Goal: Navigation & Orientation: Find specific page/section

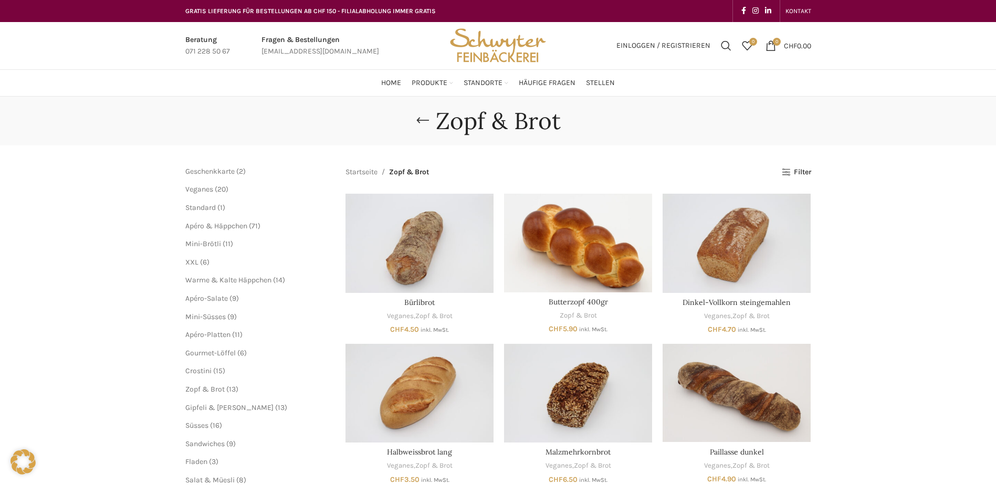
scroll to position [576, 0]
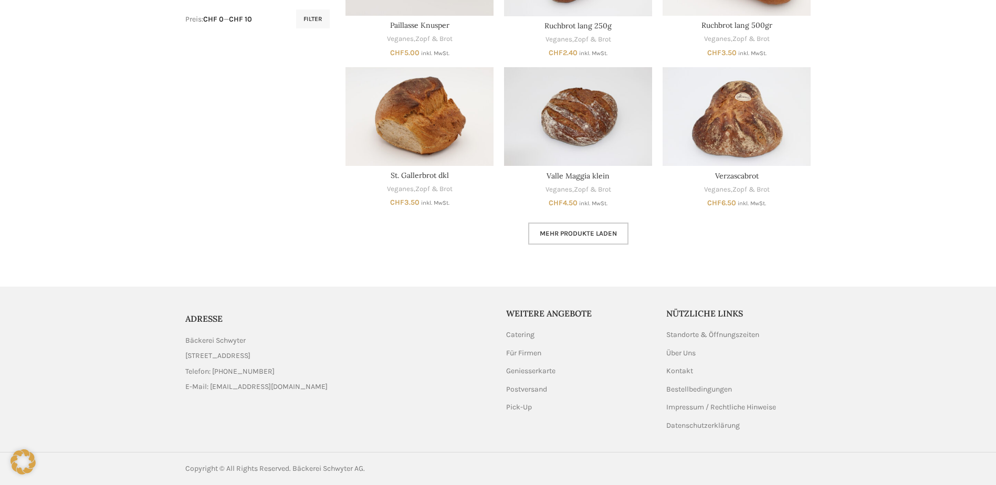
click at [569, 242] on link "Mehr Produkte laden" at bounding box center [578, 234] width 100 height 22
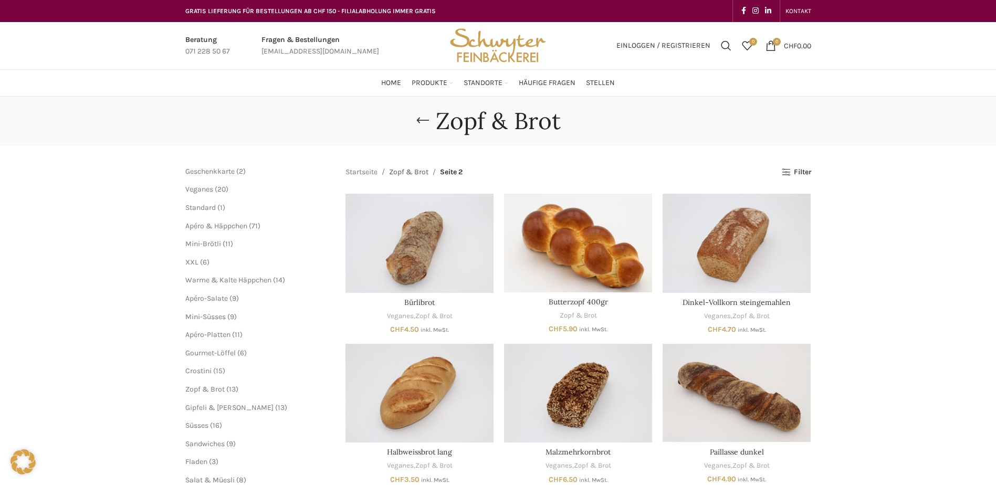
click at [417, 170] on link "Zopf & Brot" at bounding box center [408, 172] width 39 height 12
click at [579, 243] on img "Butterzopf 400gr" at bounding box center [578, 243] width 148 height 99
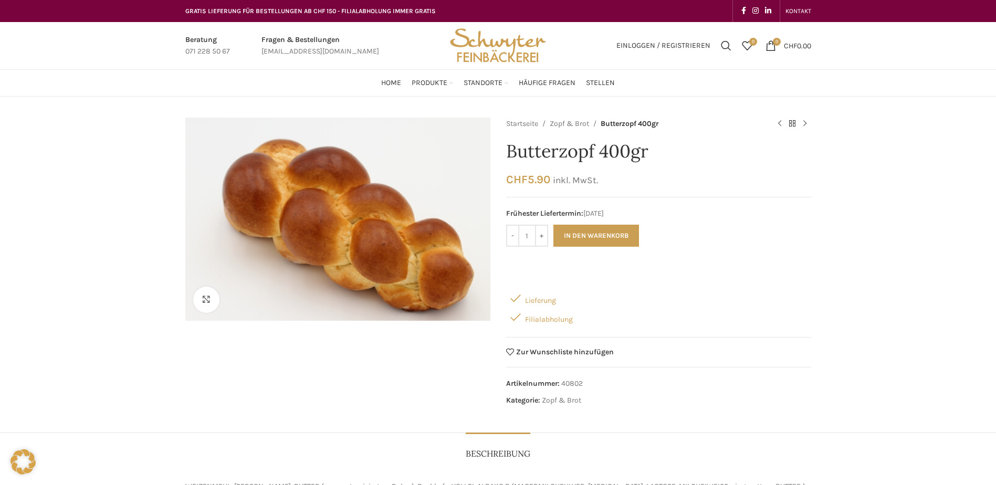
click at [365, 368] on div "Klicken um zu vergrössern" at bounding box center [337, 265] width 305 height 294
click at [409, 367] on div "Klicken um zu vergrössern" at bounding box center [337, 265] width 305 height 294
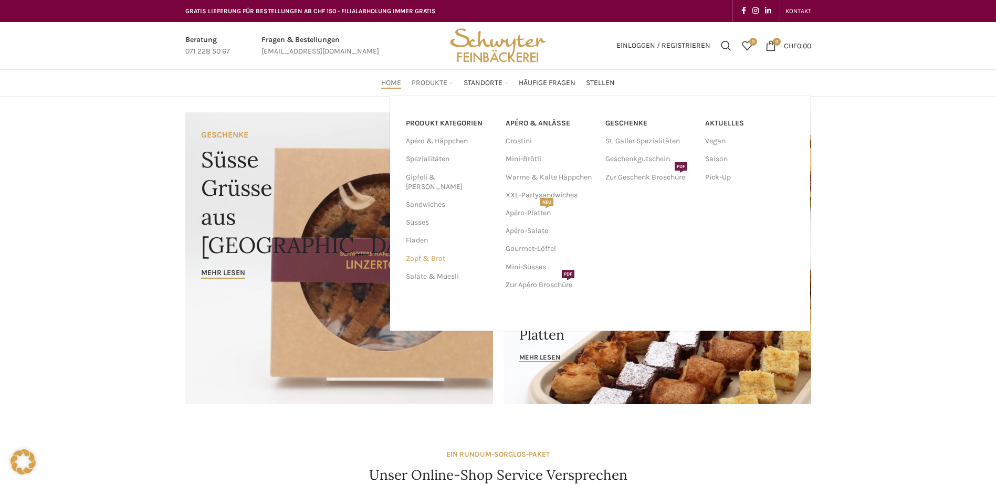
click at [440, 250] on link "Zopf & Brot" at bounding box center [449, 259] width 87 height 18
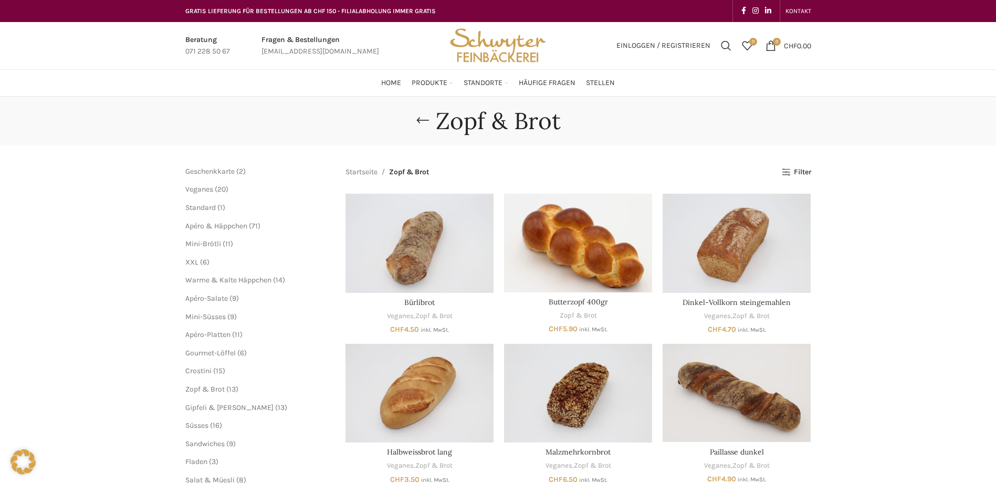
click at [846, 188] on div "[PERSON_NAME] & Brot [GEOGRAPHIC_DATA] Geschenkkarte 2 2 Produkte Veganes 20 20…" at bounding box center [498, 469] width 996 height 745
